Goal: Information Seeking & Learning: Stay updated

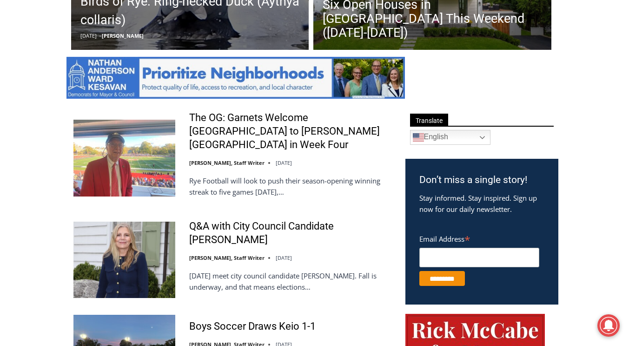
scroll to position [458, 0]
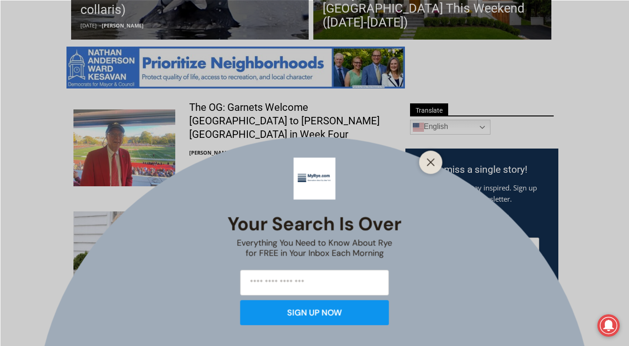
click at [422, 168] on div at bounding box center [431, 161] width 23 height 23
click at [426, 160] on button "Close" at bounding box center [431, 161] width 13 height 13
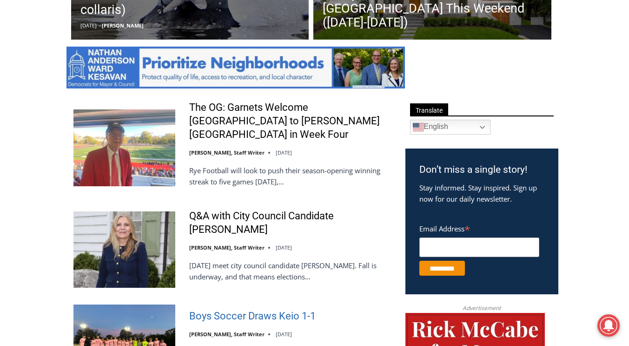
click at [244, 309] on link "Boys Soccer Draws Keio 1-1" at bounding box center [252, 315] width 127 height 13
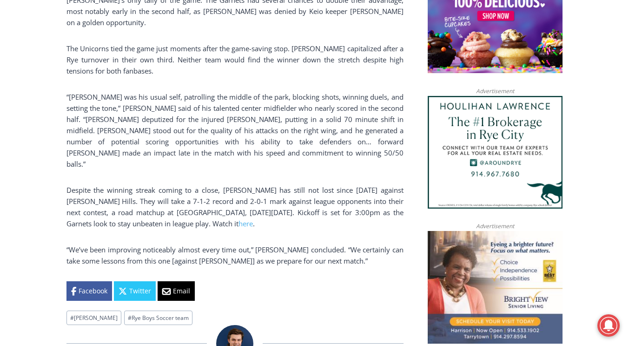
scroll to position [786, 0]
